Goal: Browse casually

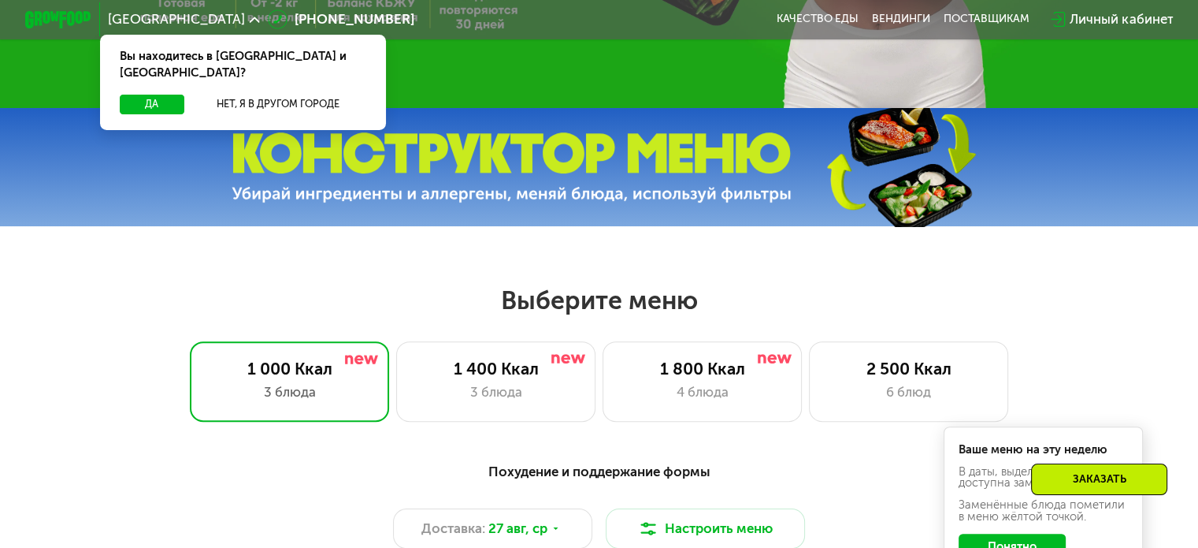
scroll to position [79, 0]
